Goal: Communication & Community: Answer question/provide support

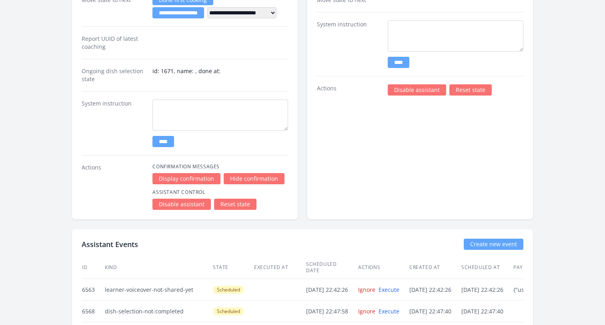
scroll to position [1506, 0]
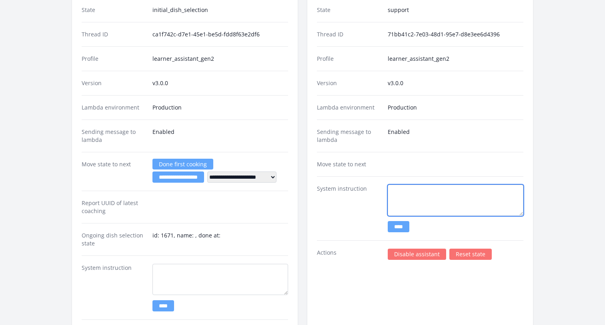
click at [421, 191] on textarea at bounding box center [455, 200] width 136 height 31
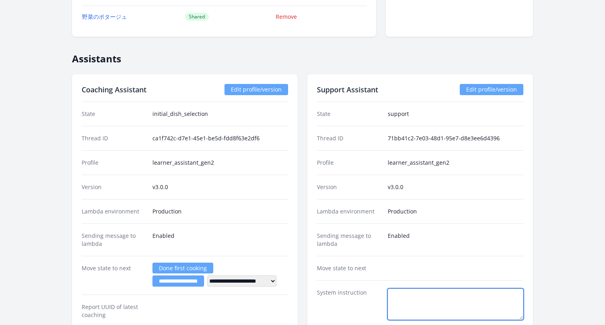
scroll to position [1454, 0]
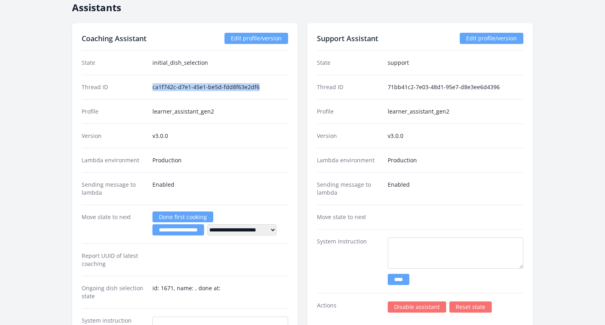
drag, startPoint x: 152, startPoint y: 88, endPoint x: 285, endPoint y: 88, distance: 132.7
click at [285, 88] on div "Thread ID ca1f742c-d7e1-45e1-be5d-fdd8f63e2df6" at bounding box center [185, 87] width 206 height 24
copy dd "ca1f742c-d7e1-45e1-be5d-fdd8f63e2df6"
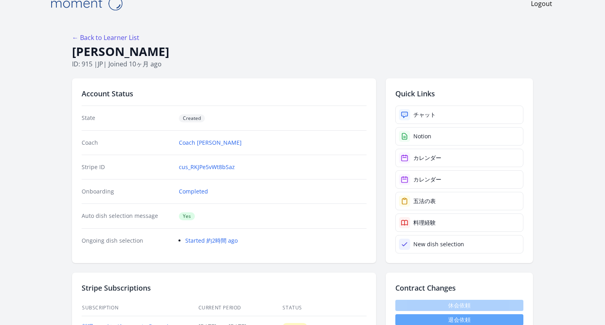
scroll to position [0, 0]
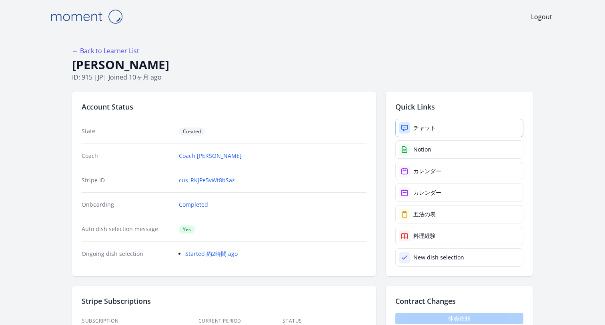
click at [412, 126] on link "チャット" at bounding box center [459, 128] width 128 height 18
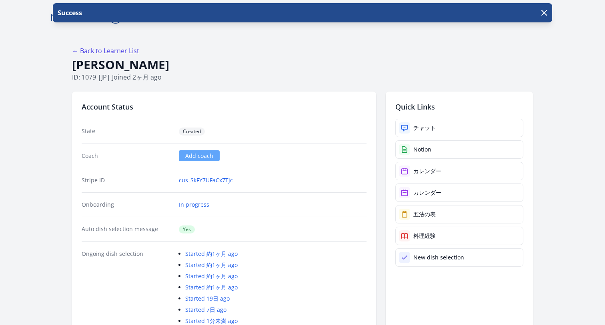
scroll to position [36, 0]
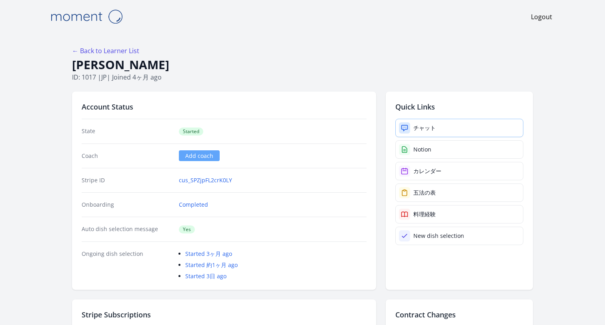
click at [415, 126] on div "チャット" at bounding box center [424, 128] width 22 height 8
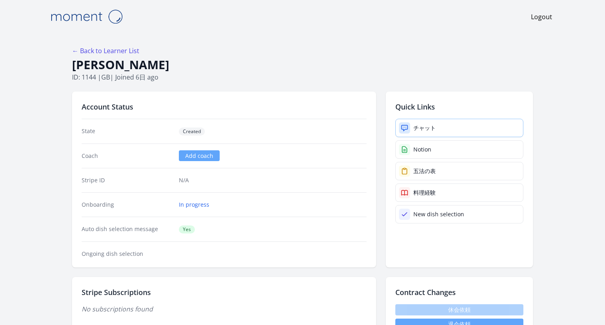
click at [432, 129] on div "チャット" at bounding box center [424, 128] width 22 height 8
